Goal: Find specific page/section: Find specific page/section

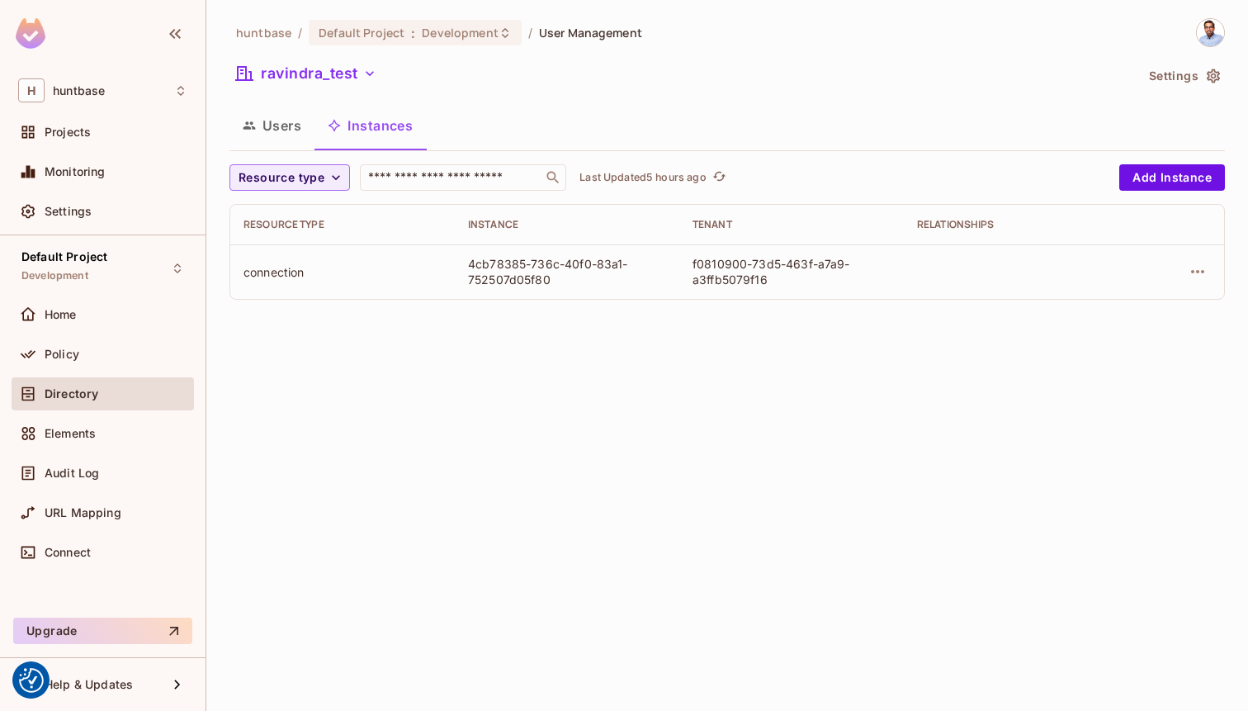
click at [87, 392] on span "Directory" at bounding box center [72, 393] width 54 height 13
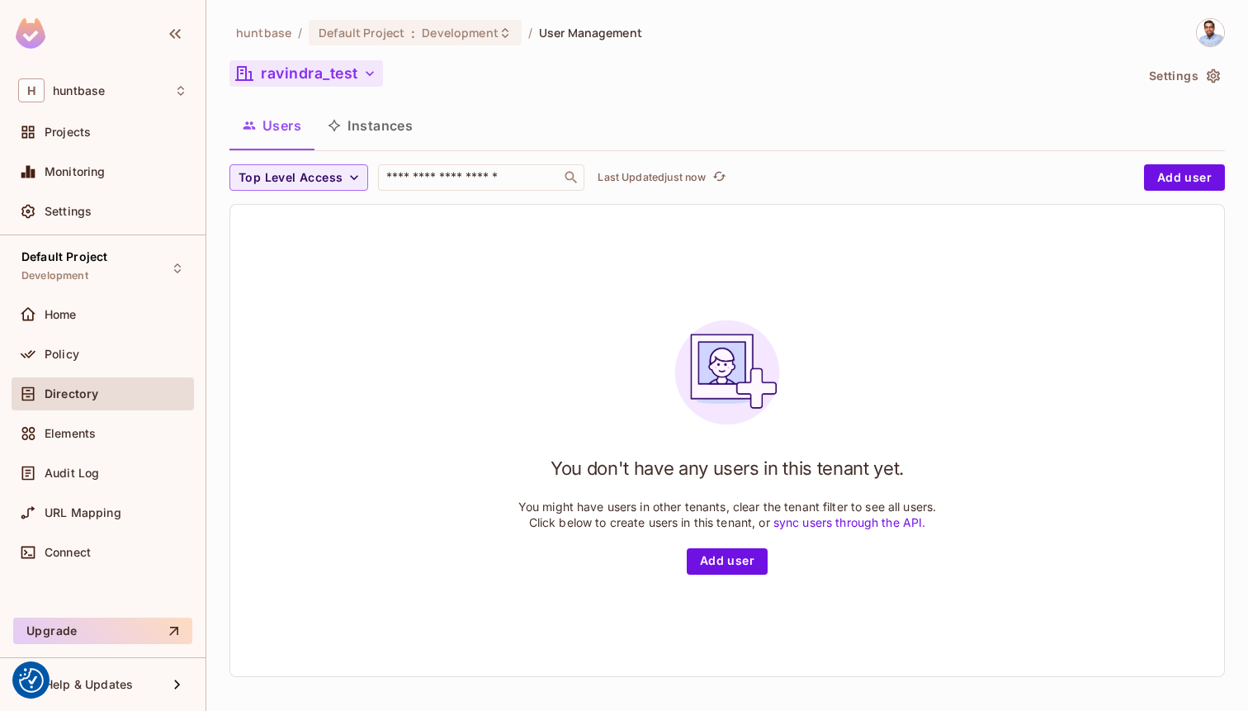
click at [315, 77] on button "ravindra_test" at bounding box center [306, 73] width 154 height 26
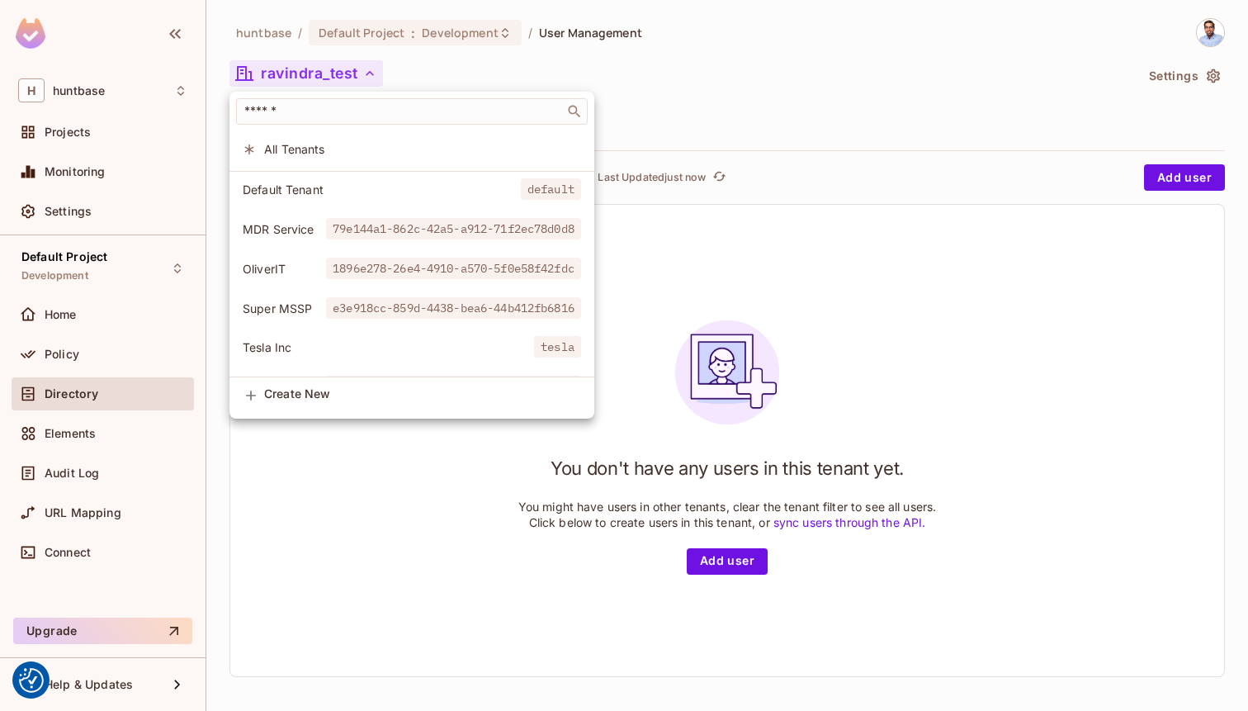
click at [313, 149] on span "All Tenants" at bounding box center [422, 149] width 317 height 16
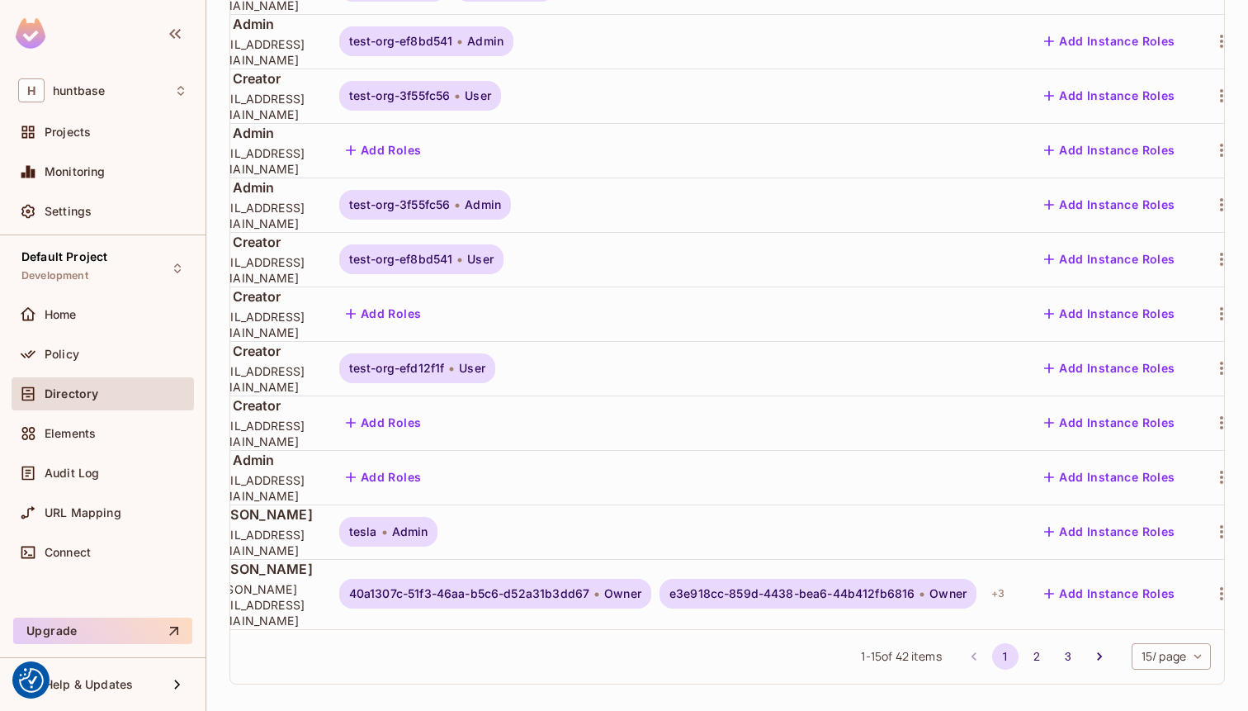
scroll to position [2, 168]
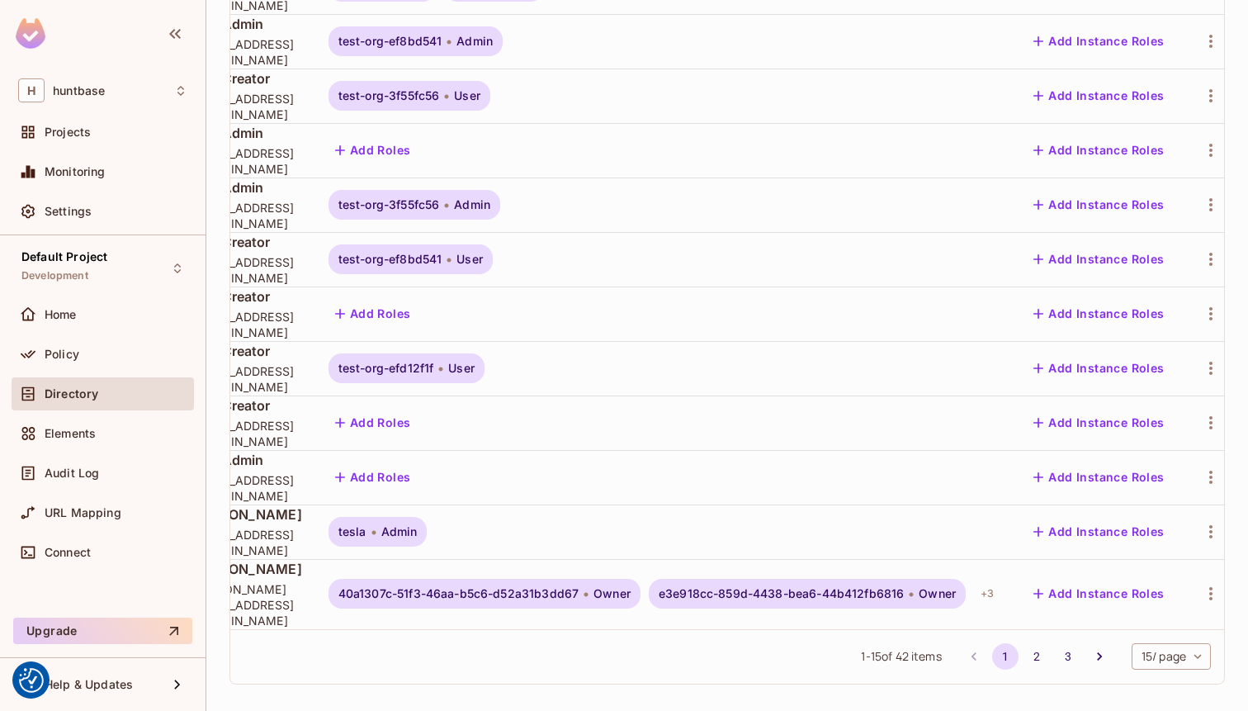
click at [579, 587] on span "40a1307c-51f3-46aa-b5c6-d52a31b3dd67" at bounding box center [458, 593] width 240 height 13
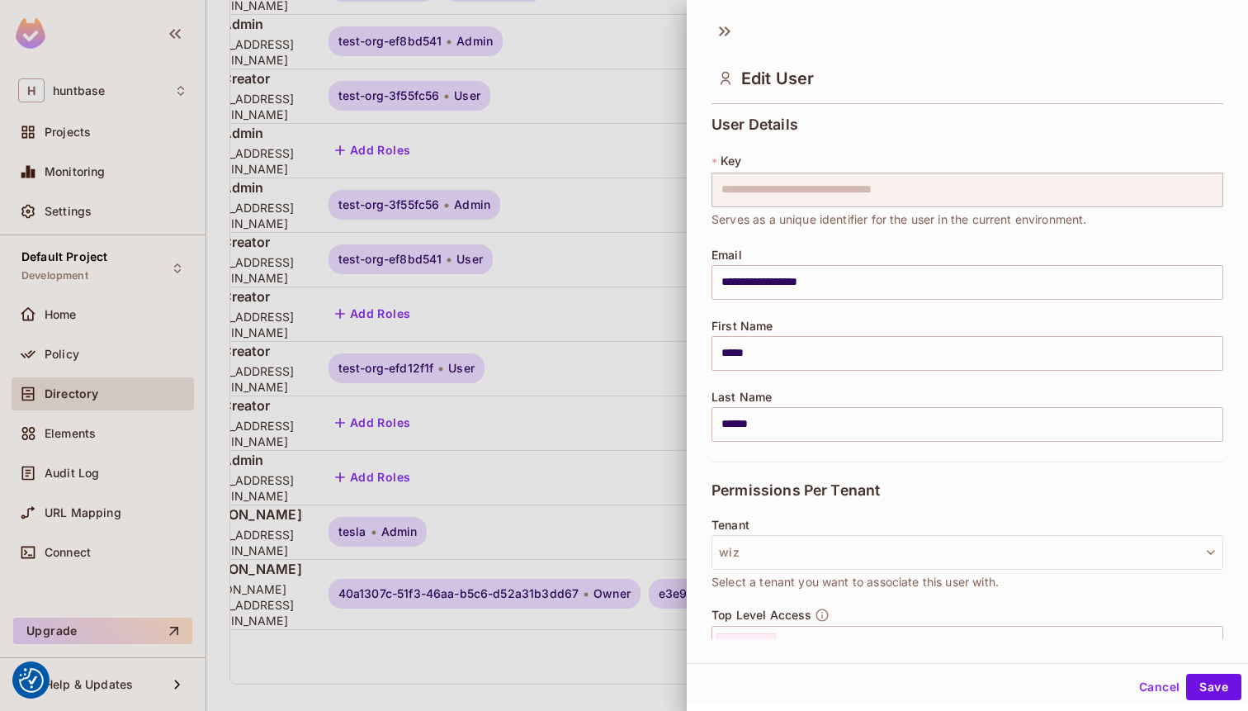
click at [514, 626] on div at bounding box center [624, 355] width 1248 height 711
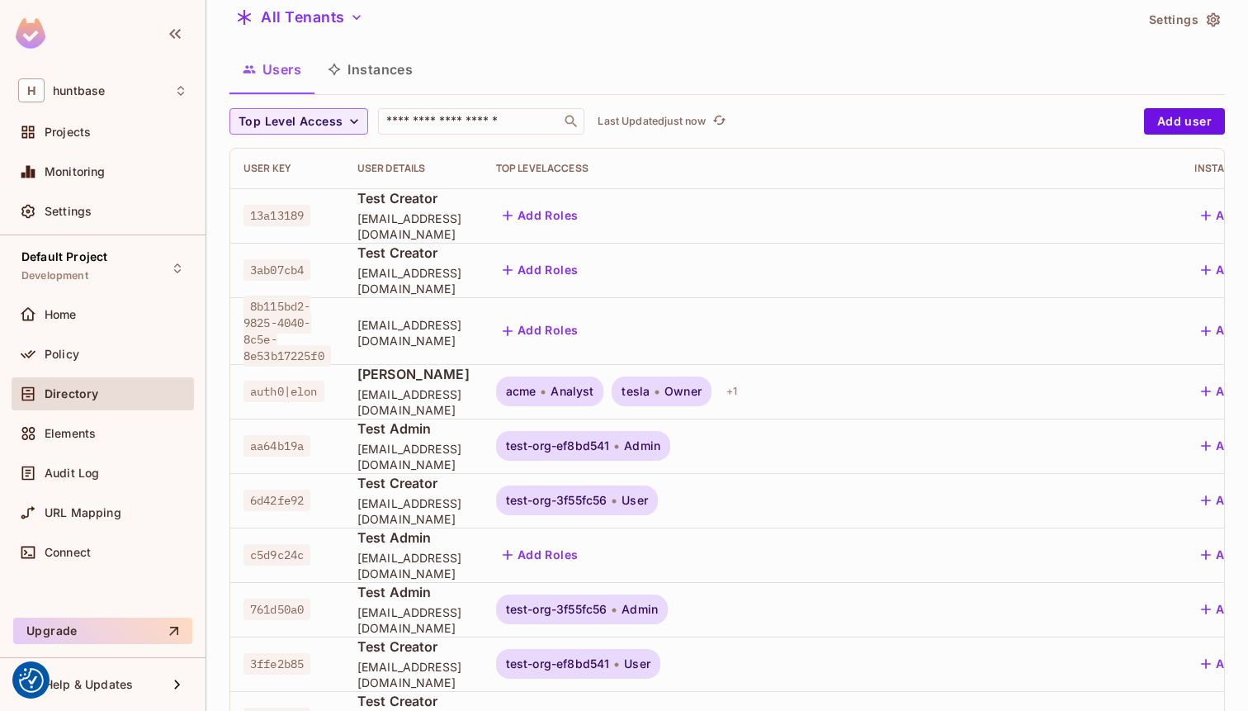
scroll to position [0, 0]
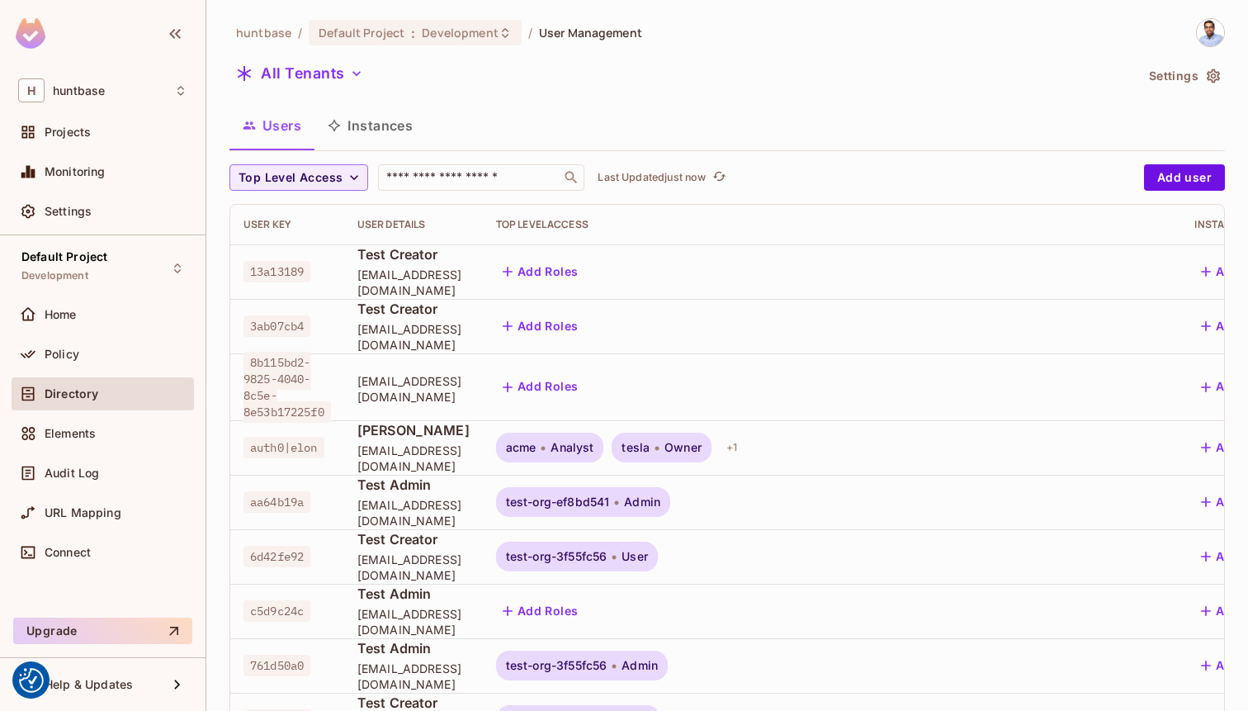
click at [385, 129] on button "Instances" at bounding box center [369, 125] width 111 height 41
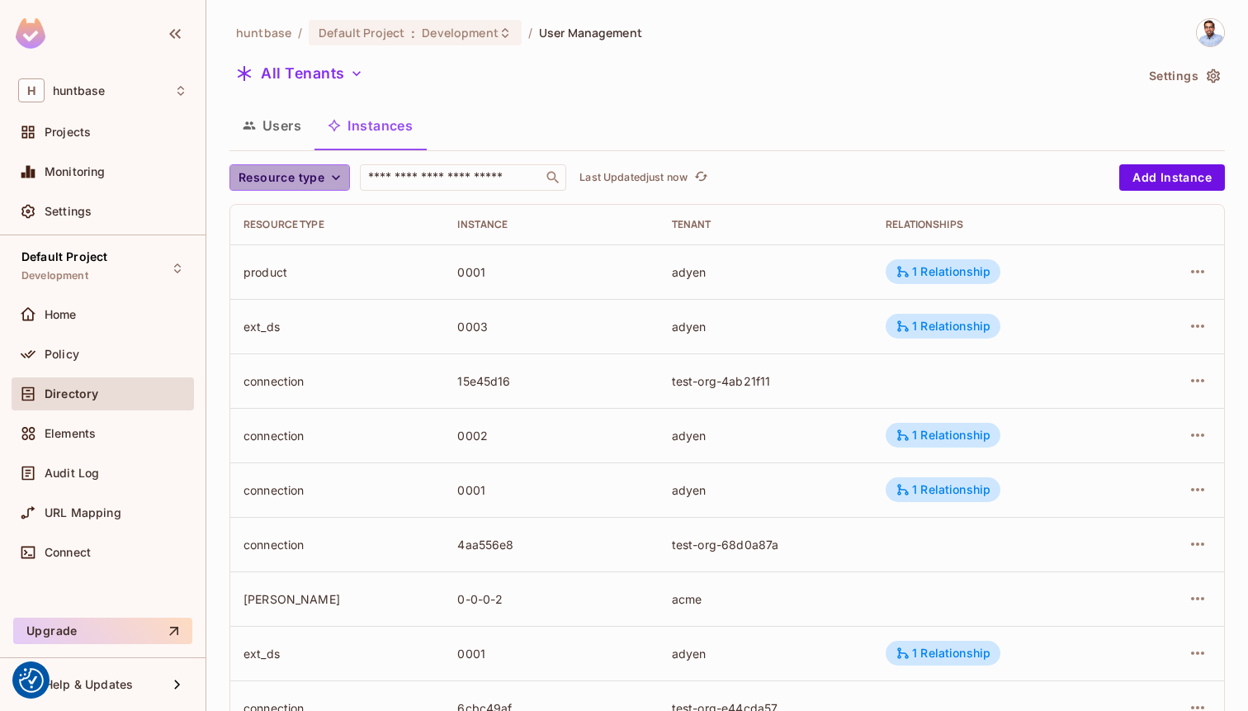
click at [314, 169] on span "Resource type" at bounding box center [282, 178] width 86 height 21
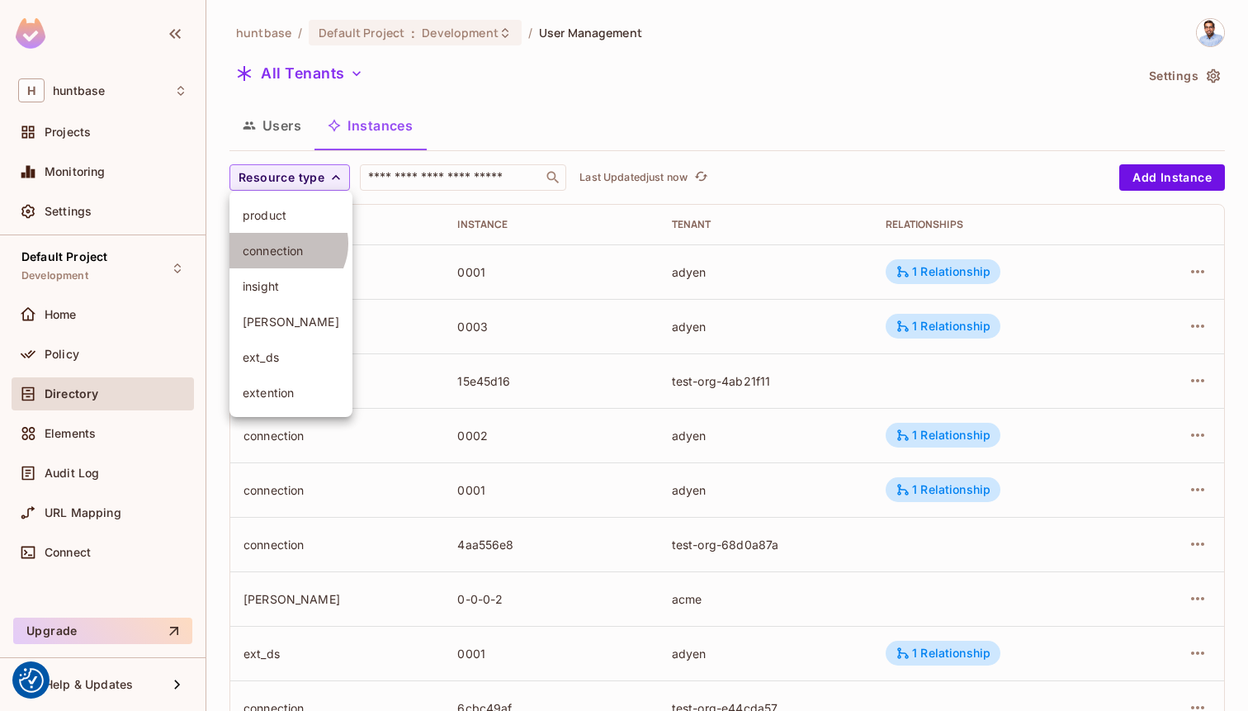
click at [286, 244] on span "connection" at bounding box center [291, 251] width 97 height 16
